Goal: Check status: Check status

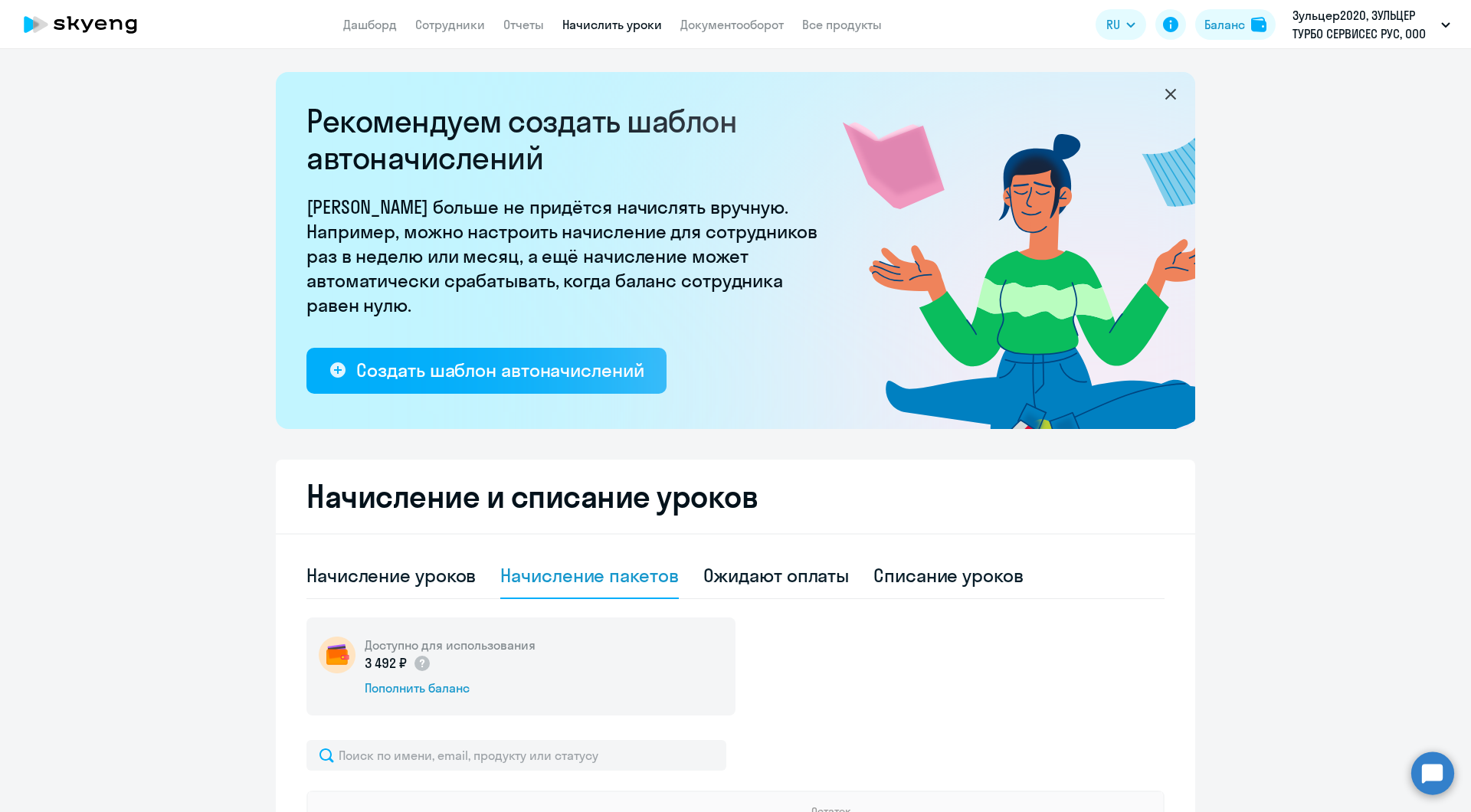
select select "10"
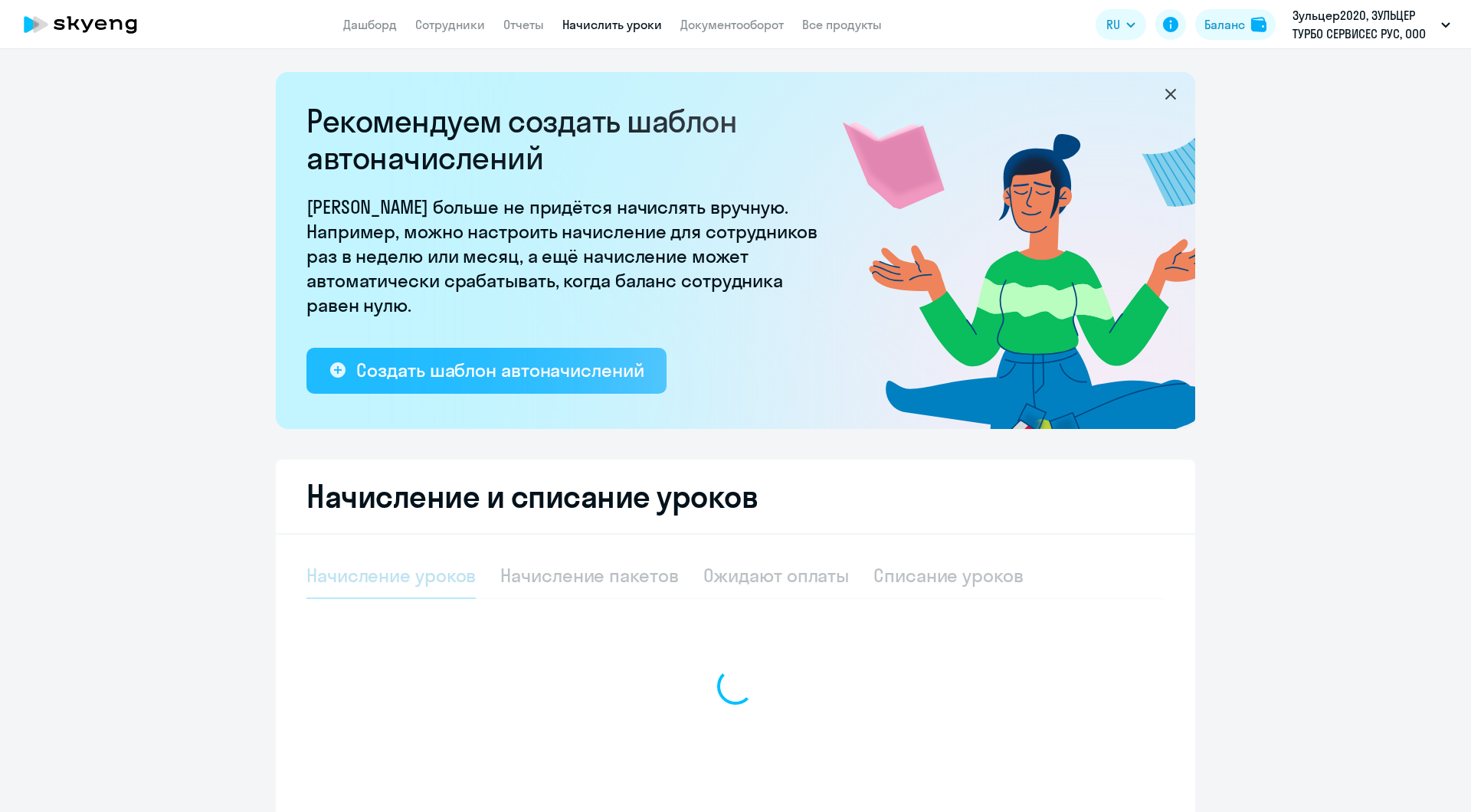
select select "10"
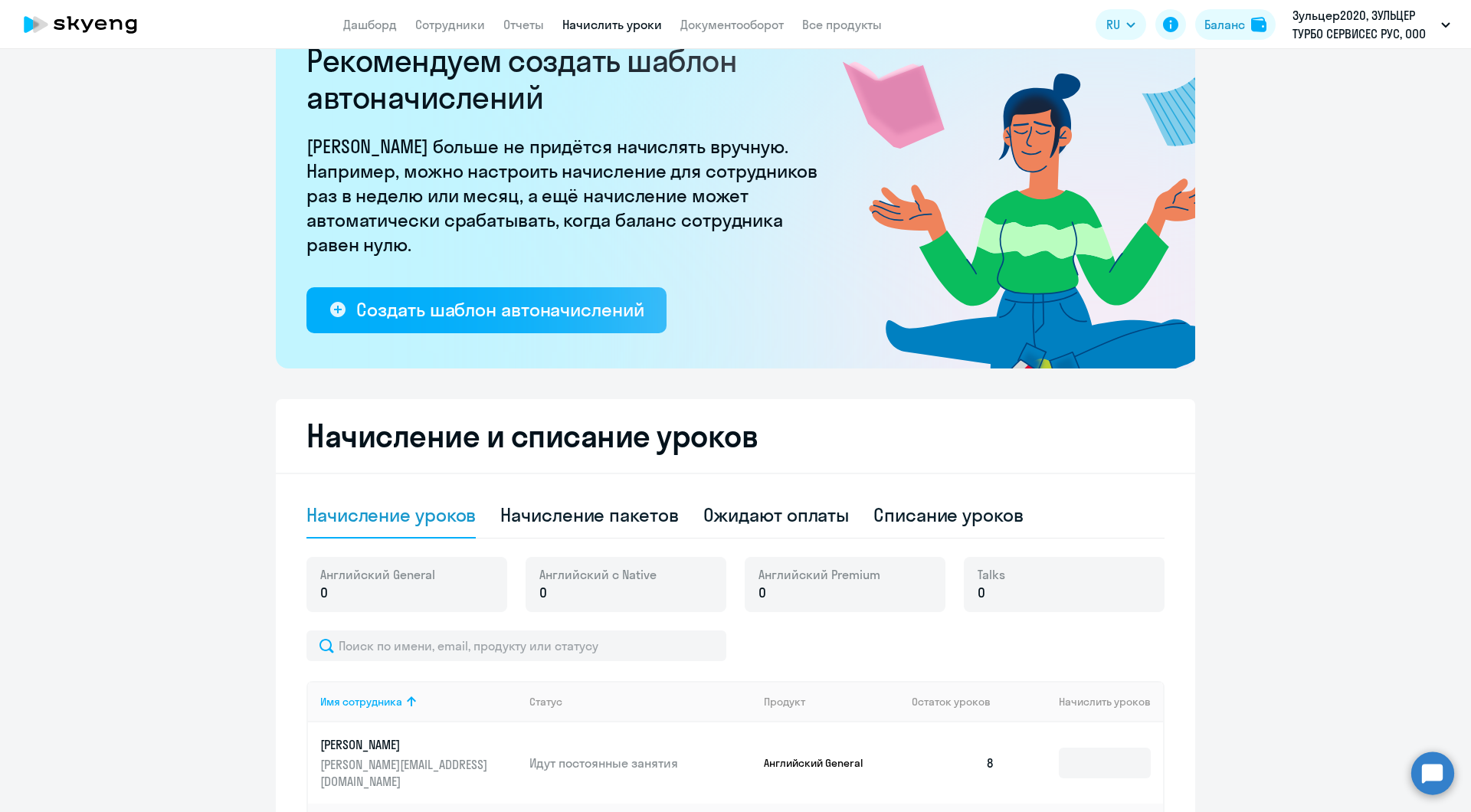
scroll to position [153, 0]
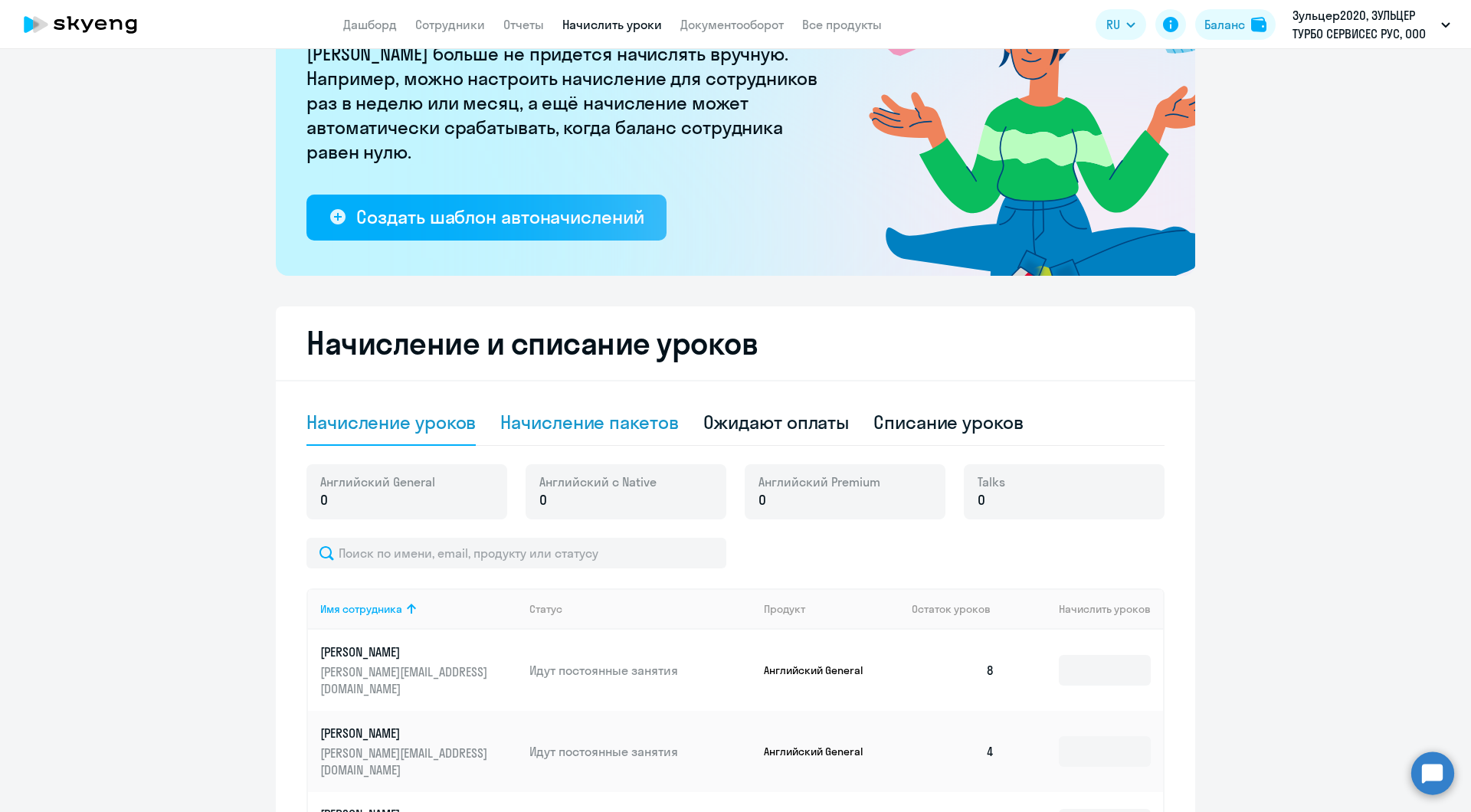
click at [534, 420] on div "Начисление пакетов" at bounding box center [589, 422] width 178 height 25
select select "10"
